Goal: Information Seeking & Learning: Learn about a topic

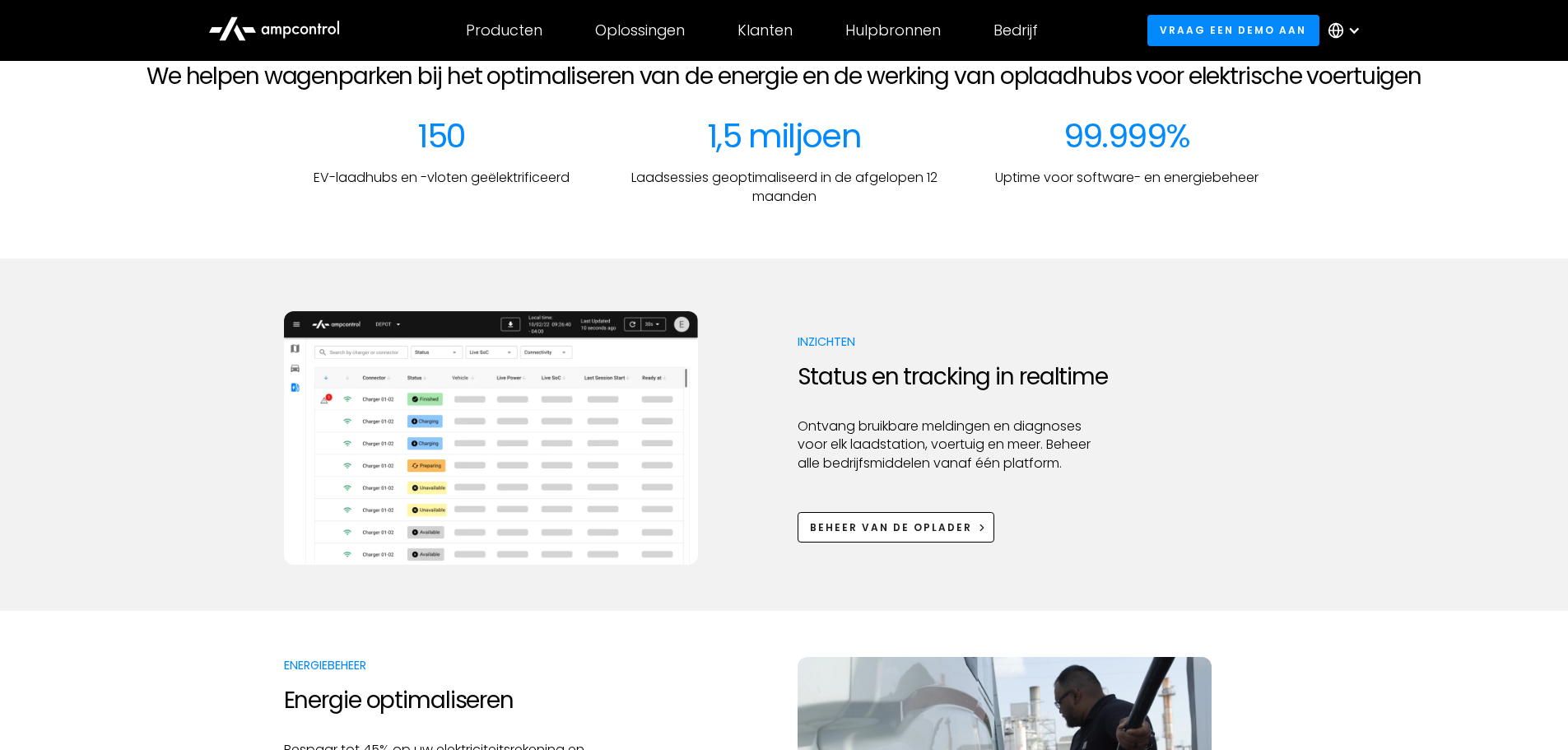
scroll to position [659, 0]
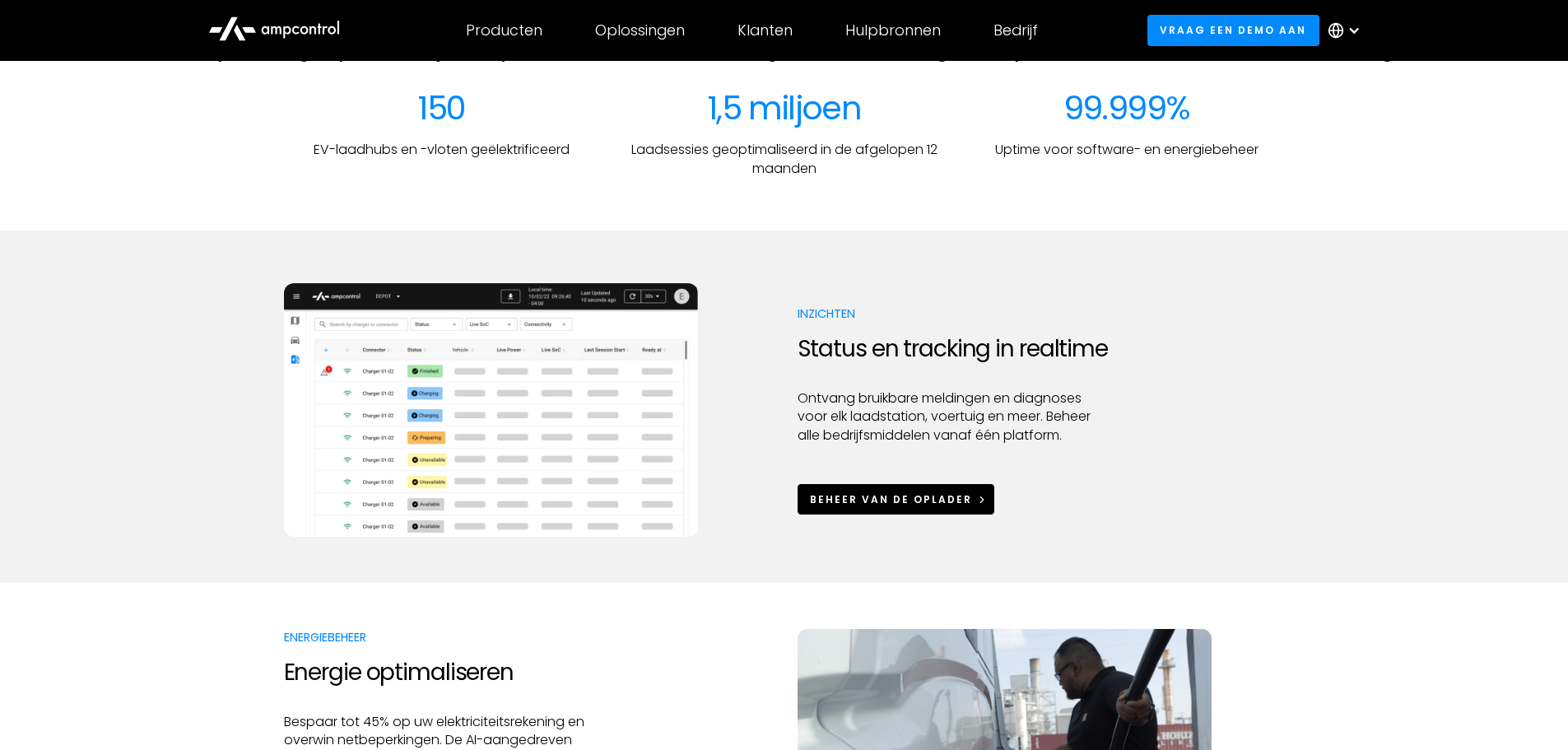
click at [934, 503] on div "Beheer van de oplader" at bounding box center [890, 498] width 162 height 14
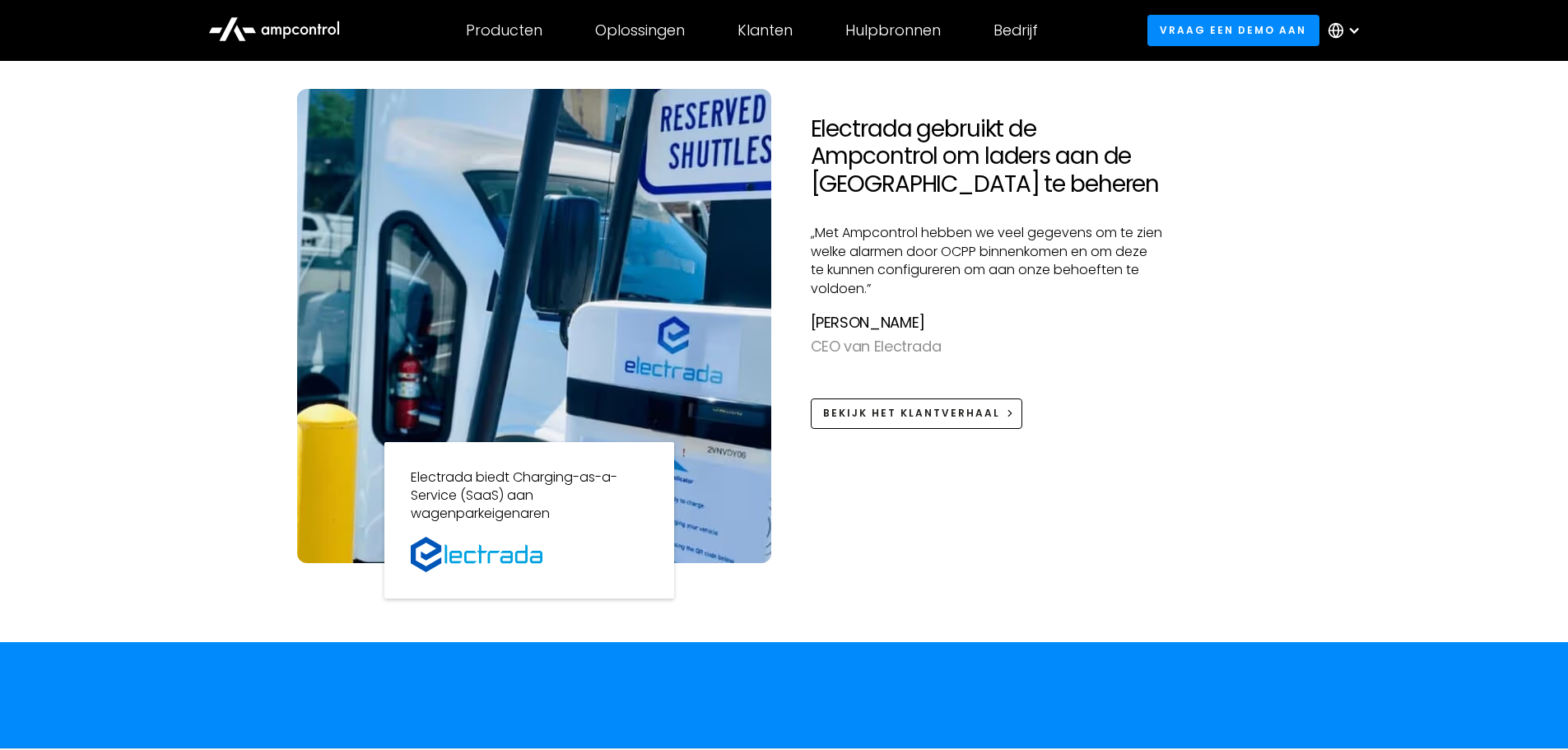
scroll to position [1399, 0]
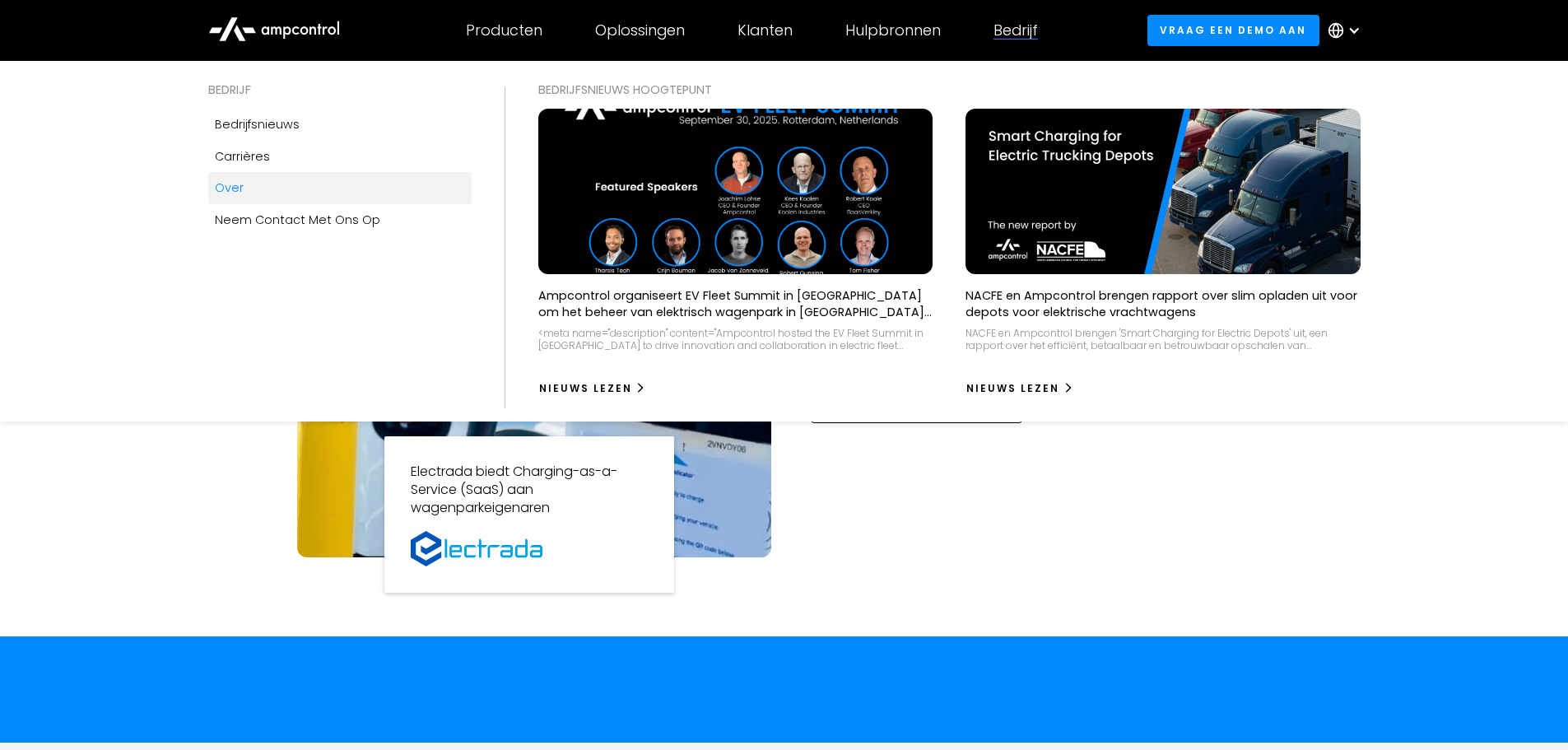
click at [243, 189] on link "Over" at bounding box center [340, 187] width 263 height 32
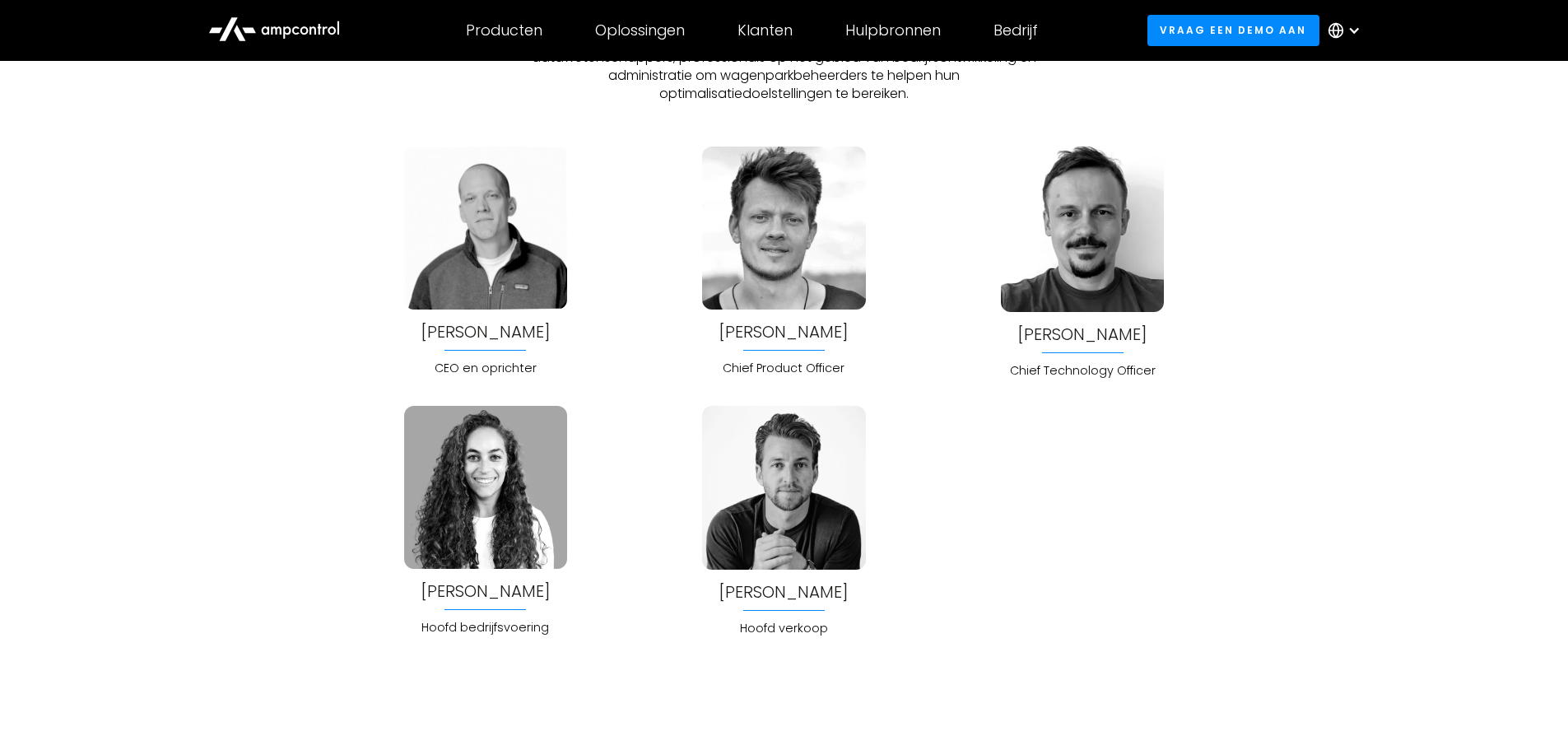
scroll to position [4444, 0]
